Goal: Information Seeking & Learning: Learn about a topic

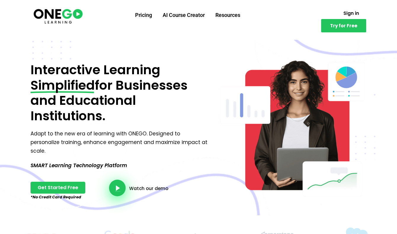
click at [116, 185] on icon "video-button" at bounding box center [117, 187] width 5 height 5
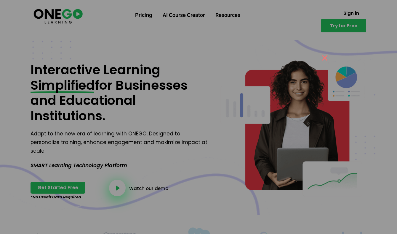
click at [324, 56] on button "×" at bounding box center [325, 57] width 14 height 13
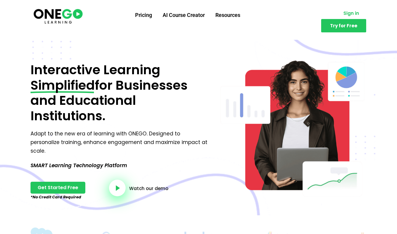
click at [336, 11] on link "Sign in" at bounding box center [351, 13] width 30 height 12
click at [150, 13] on link "Pricing" at bounding box center [144, 14] width 28 height 15
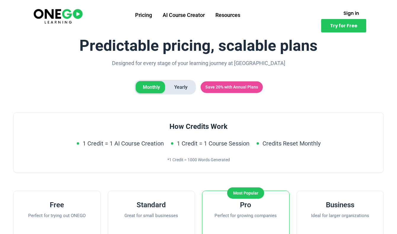
click at [81, 44] on h1 "Predictable pricing, scalable plans" at bounding box center [198, 45] width 371 height 17
click at [61, 22] on img at bounding box center [58, 15] width 51 height 17
